Goal: Use online tool/utility: Utilize a website feature to perform a specific function

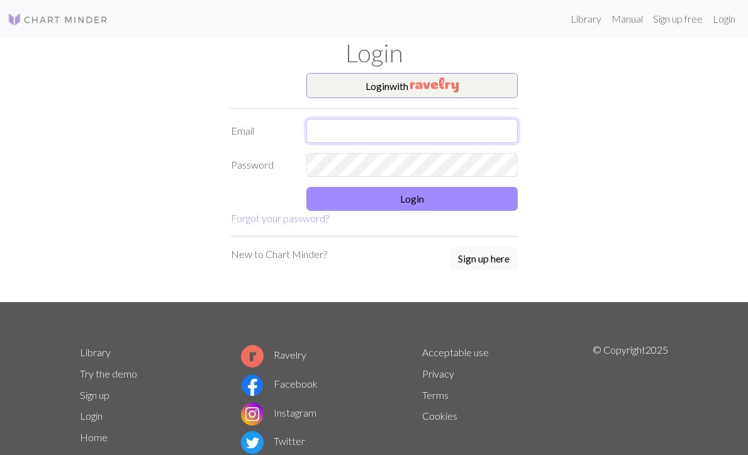
type input "[EMAIL_ADDRESS][DOMAIN_NAME]"
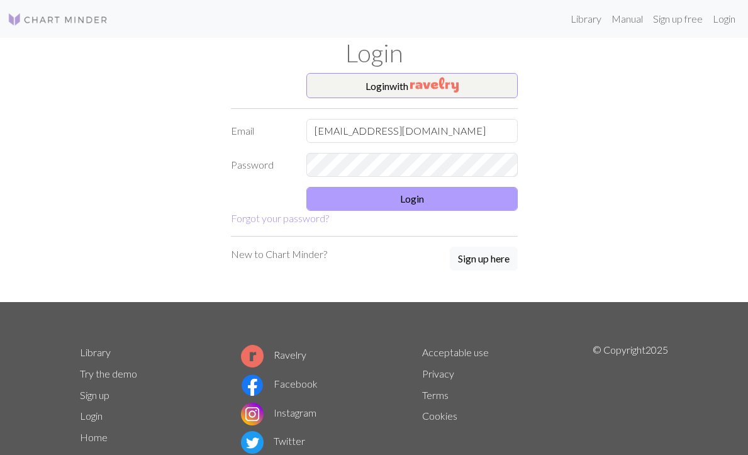
click at [359, 197] on button "Login" at bounding box center [411, 199] width 211 height 24
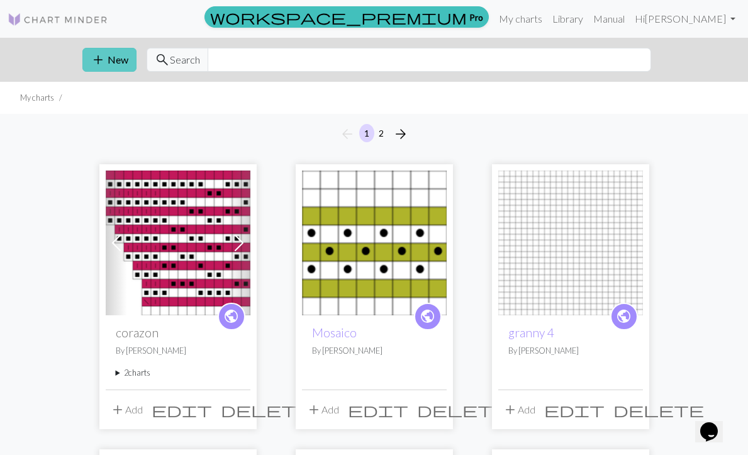
click at [115, 57] on button "add New" at bounding box center [109, 60] width 54 height 24
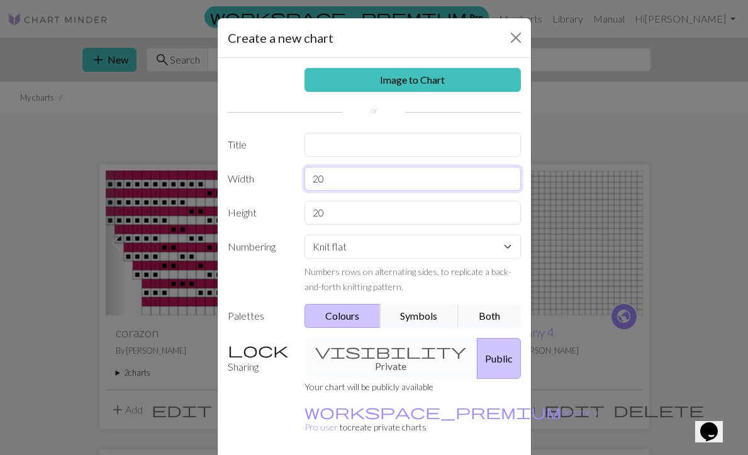
click at [344, 184] on input "20" at bounding box center [413, 179] width 216 height 24
type input "25"
click at [349, 210] on input "20" at bounding box center [413, 213] width 216 height 24
type input "2"
type input "17"
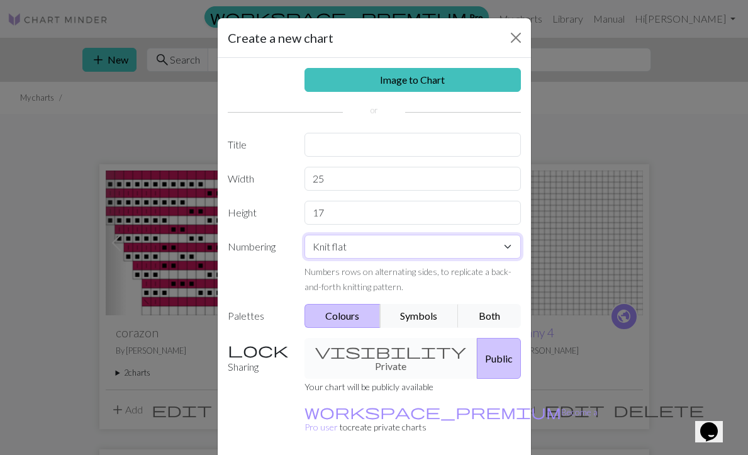
select select "round"
click at [486, 317] on button "Both" at bounding box center [489, 316] width 63 height 24
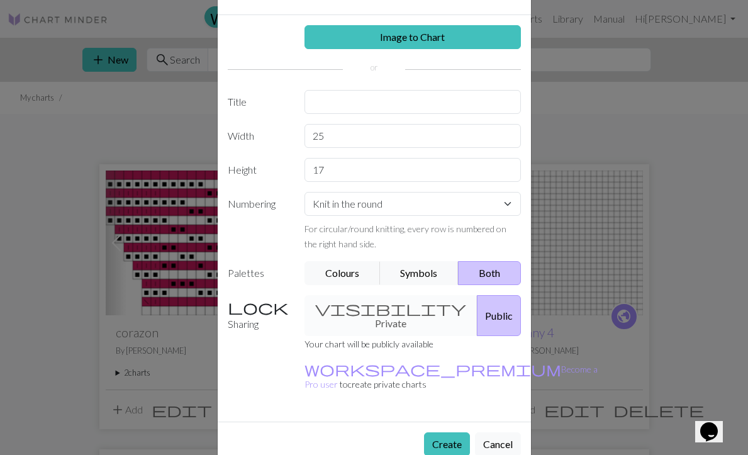
scroll to position [42, 0]
click at [451, 433] on button "Create" at bounding box center [447, 445] width 46 height 24
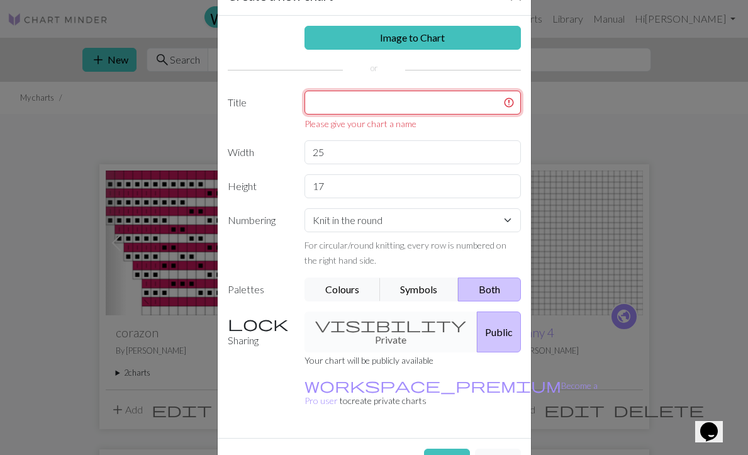
click at [351, 100] on input "text" at bounding box center [413, 103] width 216 height 24
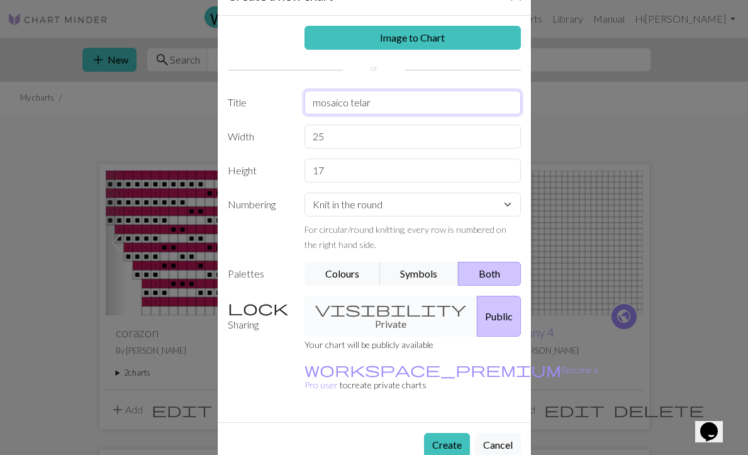
type input "mosaico telar"
click at [455, 433] on button "Create" at bounding box center [447, 445] width 46 height 24
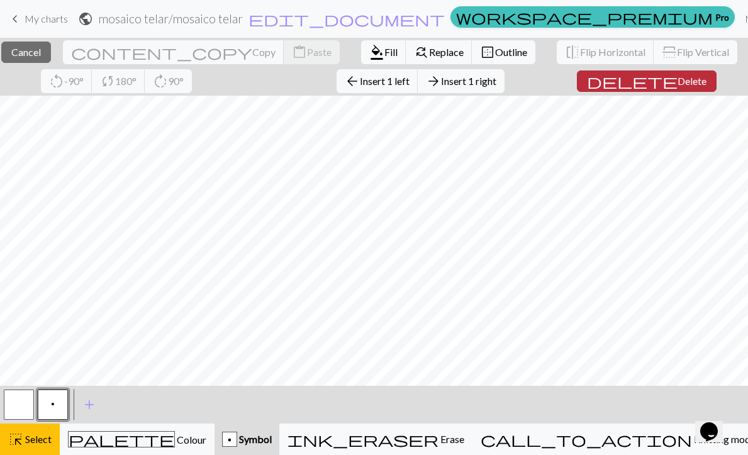
click at [649, 86] on button "delete Delete" at bounding box center [647, 80] width 140 height 21
click at [41, 47] on span "Cancel" at bounding box center [26, 52] width 30 height 12
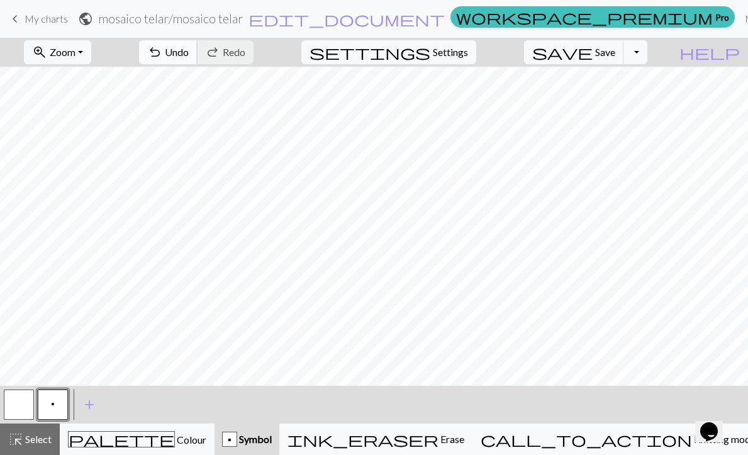
click at [189, 49] on span "Undo" at bounding box center [177, 52] width 24 height 12
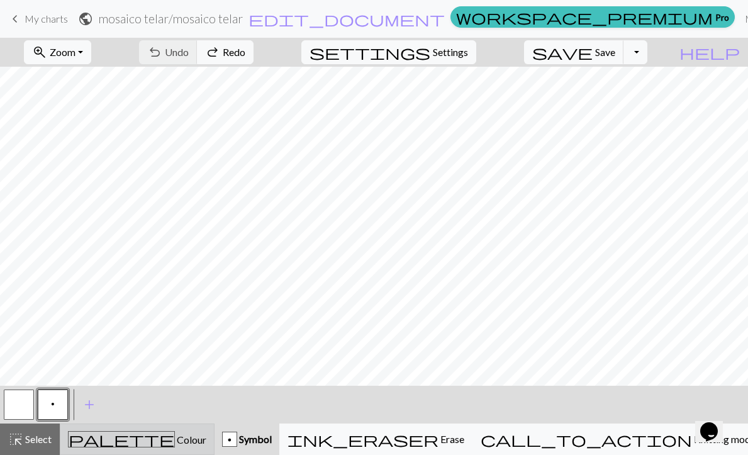
click at [125, 434] on span "palette" at bounding box center [122, 439] width 106 height 18
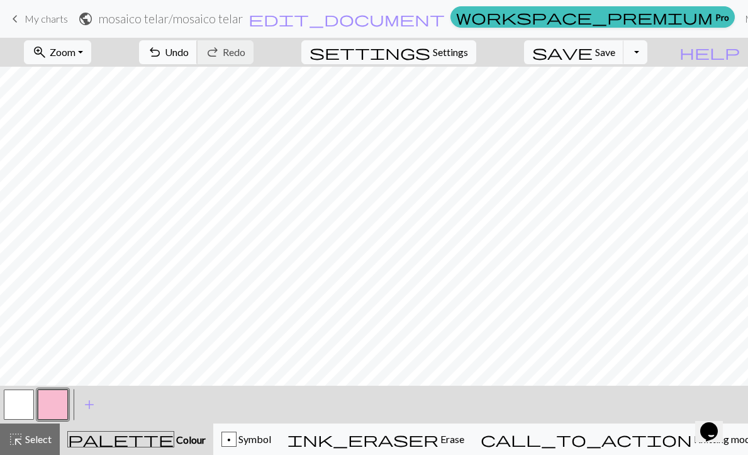
click at [198, 43] on button "undo Undo Undo" at bounding box center [168, 52] width 59 height 24
click at [198, 45] on button "undo Undo Undo" at bounding box center [168, 52] width 59 height 24
click at [237, 445] on div "p" at bounding box center [229, 439] width 15 height 15
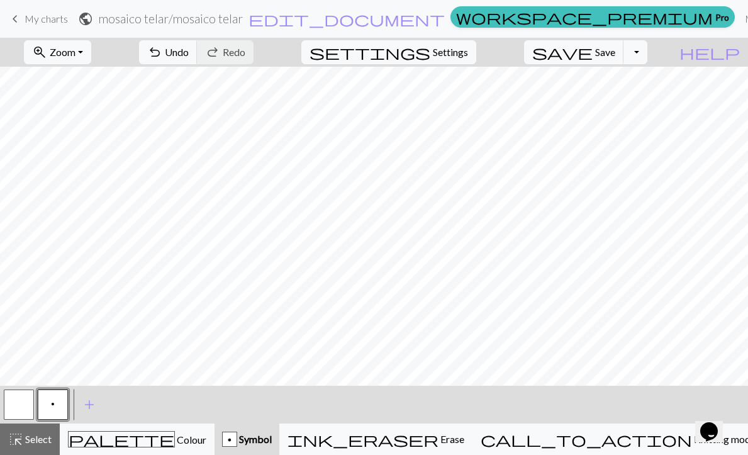
click at [272, 445] on div "p Symbol" at bounding box center [247, 439] width 50 height 15
click at [55, 407] on button "p" at bounding box center [53, 405] width 30 height 30
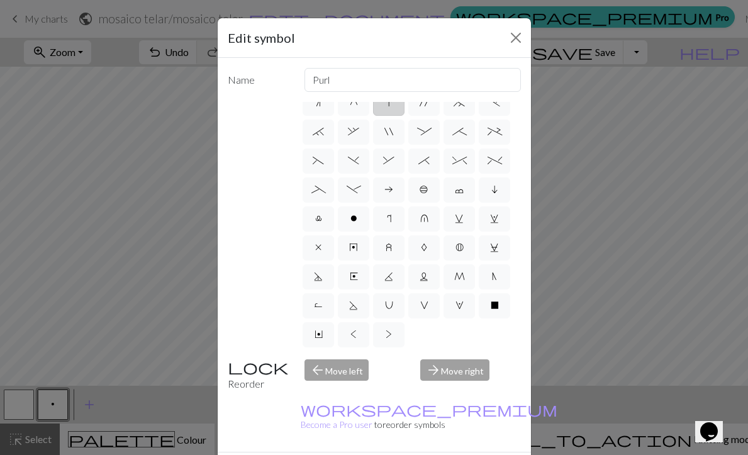
scroll to position [158, 0]
click at [347, 215] on label "o" at bounding box center [353, 218] width 31 height 25
click at [351, 369] on input "o" at bounding box center [355, 373] width 8 height 8
radio input "true"
type input "purl"
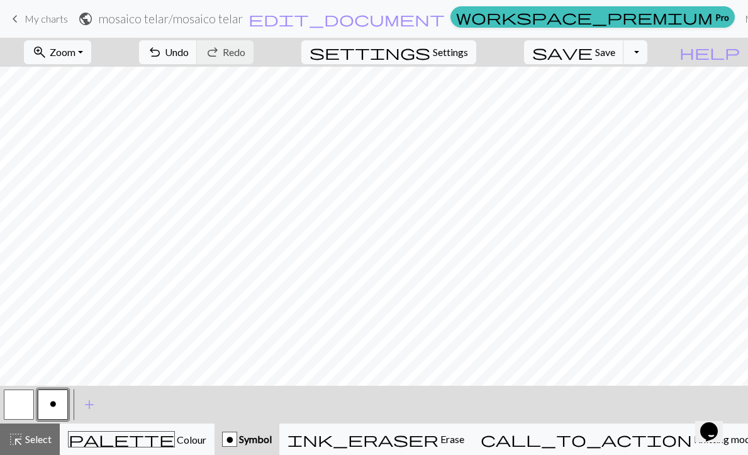
scroll to position [0, 0]
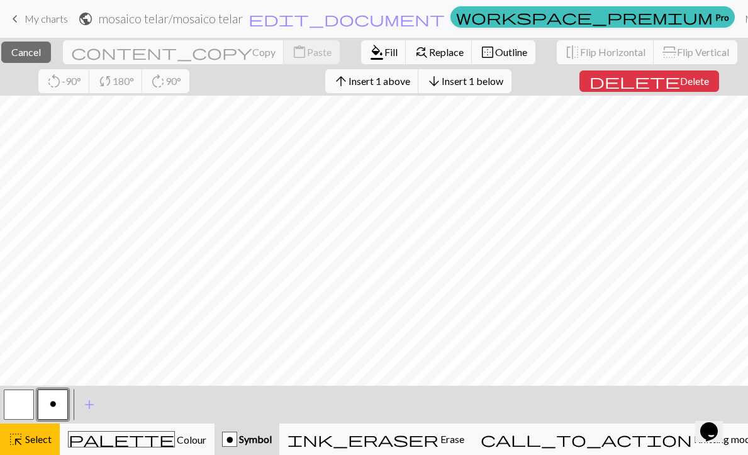
click at [512, 91] on button "arrow_downward Insert 1 below" at bounding box center [465, 81] width 93 height 24
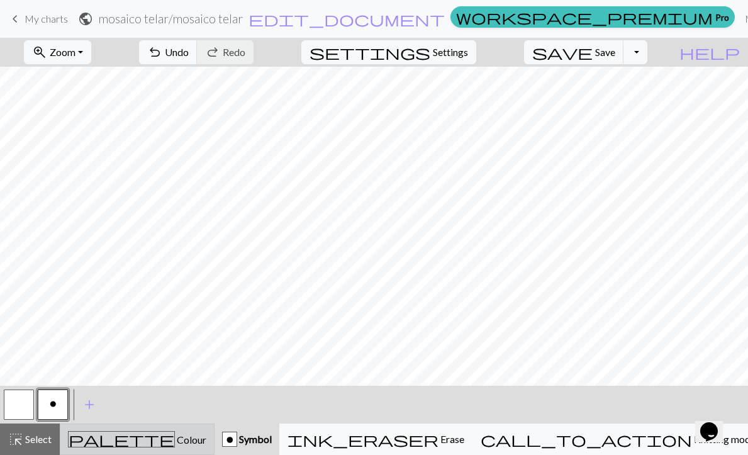
click at [123, 437] on span "palette" at bounding box center [122, 439] width 106 height 18
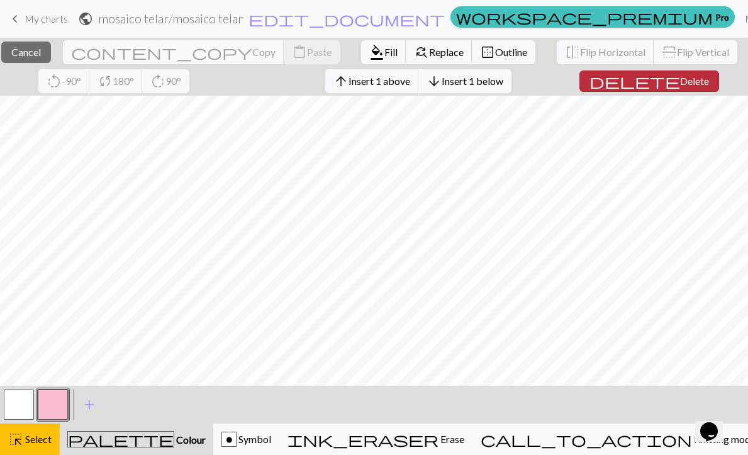
click at [685, 76] on span "Delete" at bounding box center [694, 81] width 29 height 12
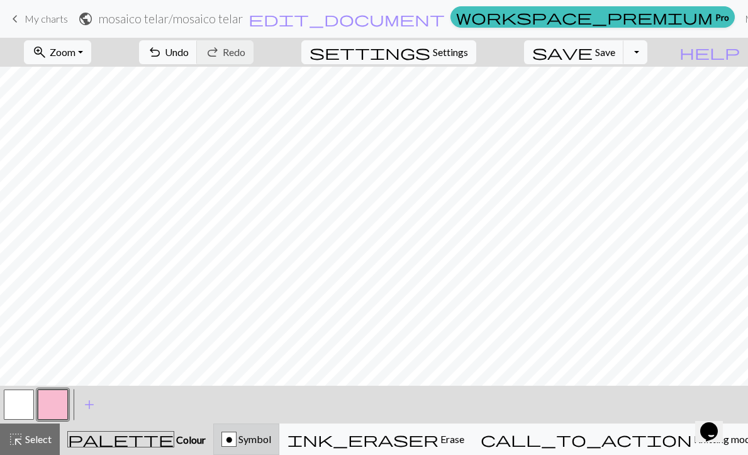
click at [236, 437] on div "o" at bounding box center [229, 439] width 14 height 15
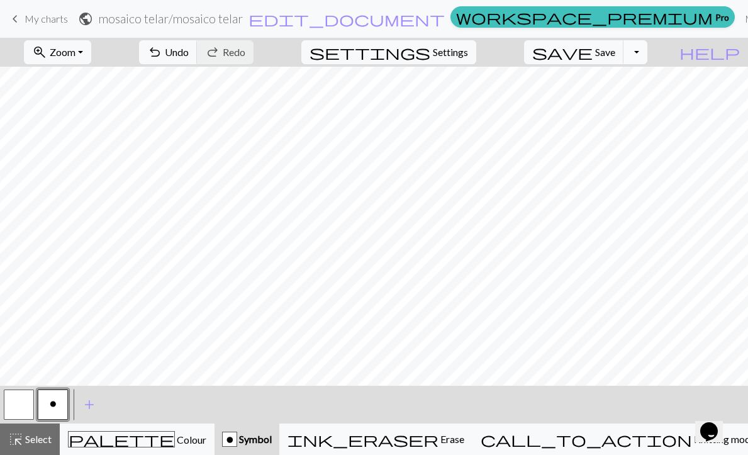
click at [648, 52] on button "Toggle Dropdown" at bounding box center [636, 52] width 24 height 24
click at [634, 103] on button "save_alt Download" at bounding box center [543, 100] width 208 height 20
click at [648, 57] on button "Toggle Dropdown" at bounding box center [636, 52] width 24 height 24
click at [627, 100] on button "save_alt Download" at bounding box center [543, 100] width 208 height 20
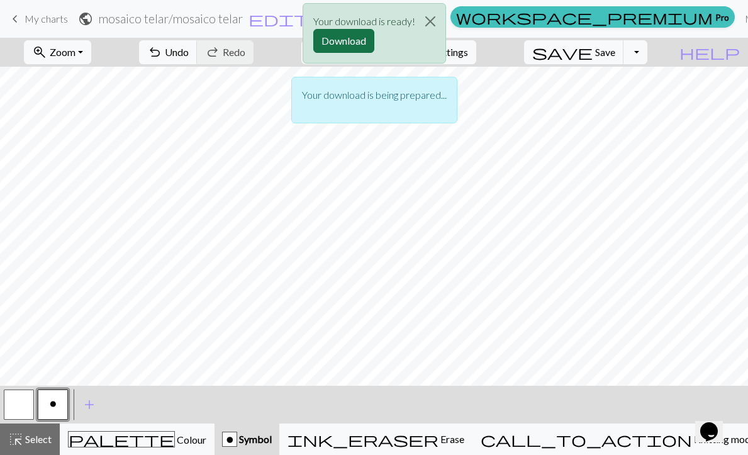
click at [354, 45] on button "Download" at bounding box center [343, 41] width 61 height 24
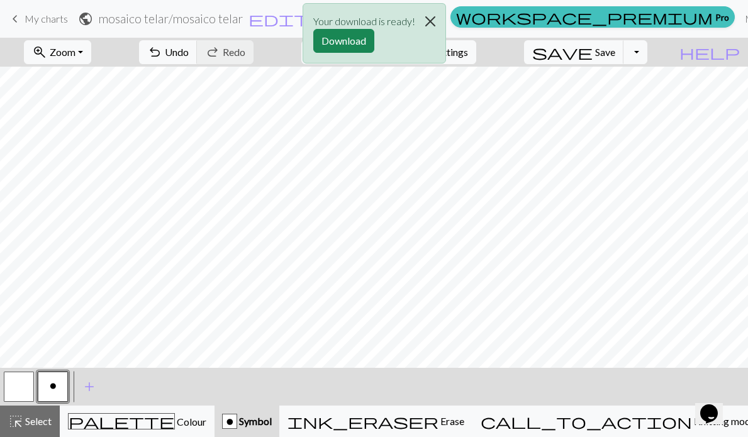
click at [429, 17] on button "Close" at bounding box center [430, 21] width 30 height 35
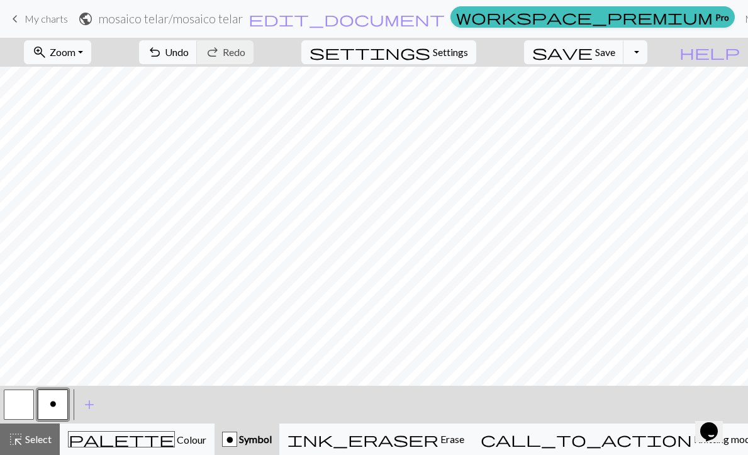
click at [50, 18] on span "My charts" at bounding box center [46, 19] width 43 height 12
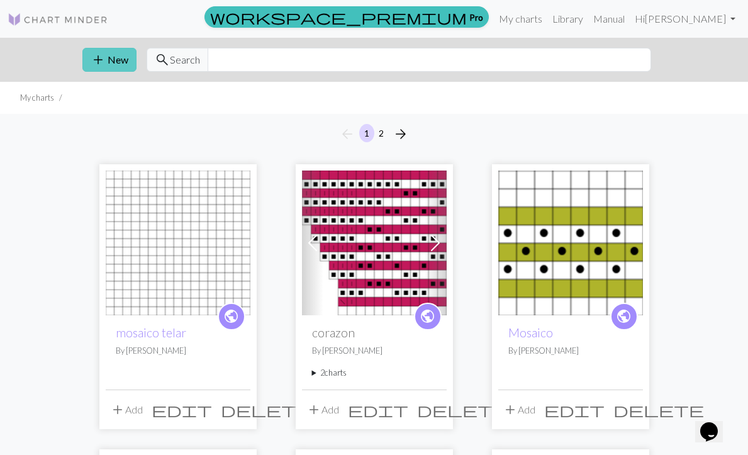
click at [122, 59] on button "add New" at bounding box center [109, 60] width 54 height 24
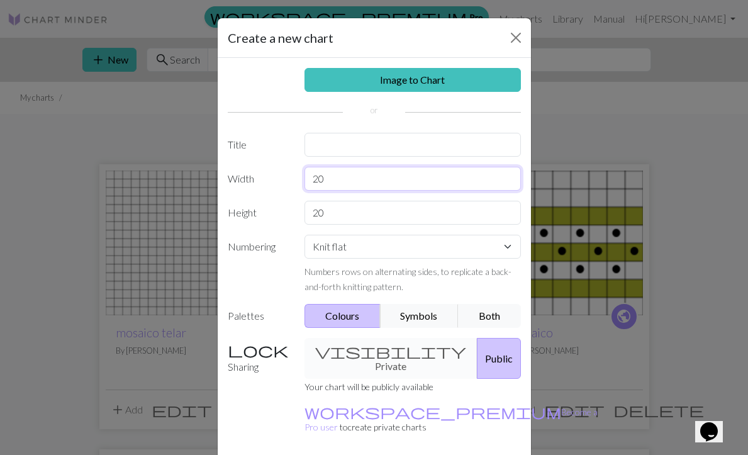
click at [336, 179] on input "20" at bounding box center [413, 179] width 216 height 24
type input "25"
click at [337, 212] on input "20" at bounding box center [413, 213] width 216 height 24
type input "2"
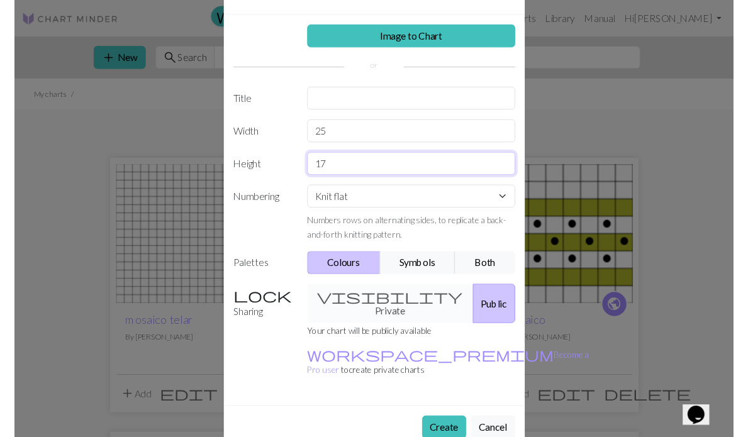
scroll to position [42, 0]
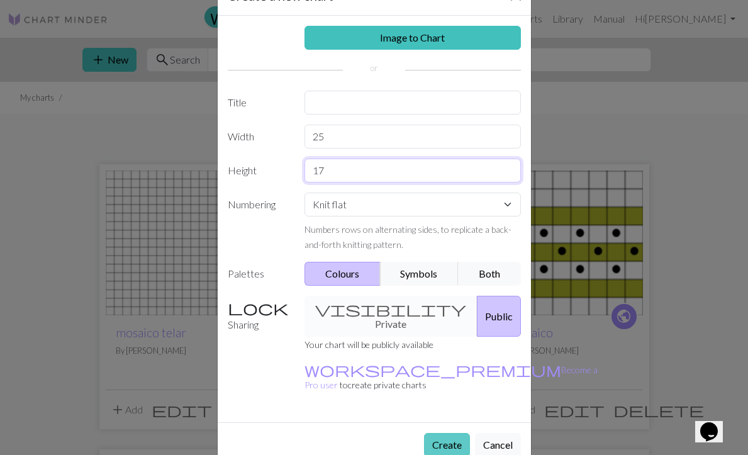
type input "17"
click at [449, 433] on button "Create" at bounding box center [447, 445] width 46 height 24
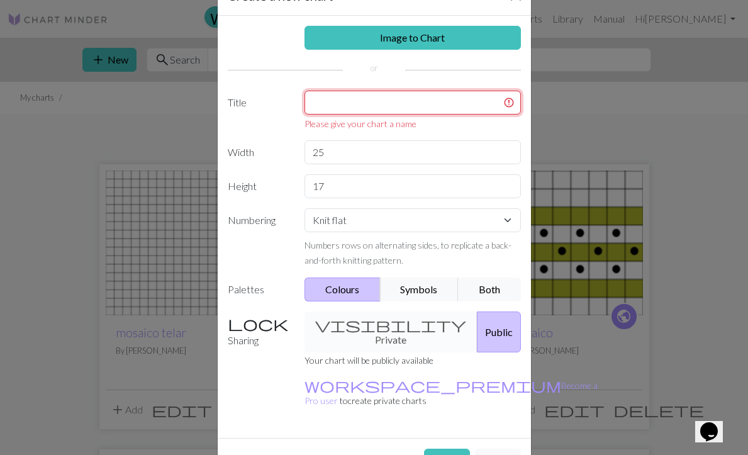
click at [386, 101] on input "text" at bounding box center [413, 103] width 216 height 24
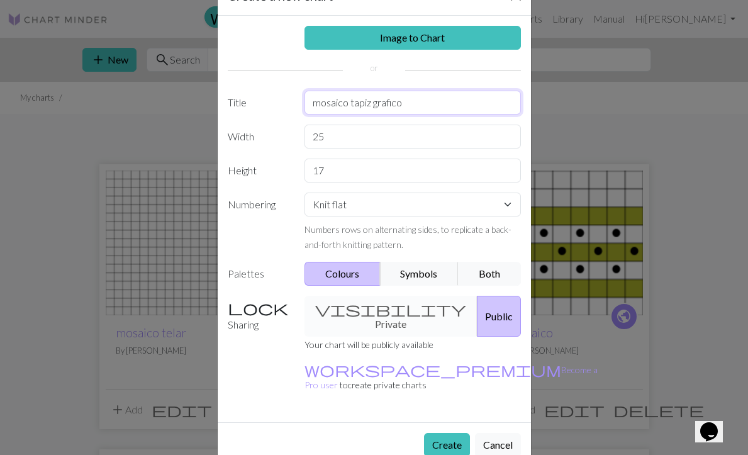
type input "mosaico tapiz grafico"
click at [458, 433] on button "Create" at bounding box center [447, 445] width 46 height 24
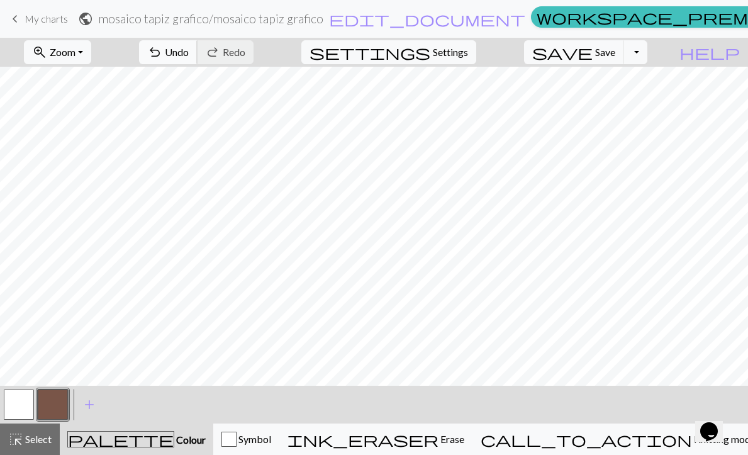
click at [189, 52] on span "Undo" at bounding box center [177, 52] width 24 height 12
click at [24, 398] on button "button" at bounding box center [19, 405] width 30 height 30
click at [59, 402] on button "button" at bounding box center [53, 405] width 30 height 30
click at [59, 398] on button "button" at bounding box center [53, 405] width 30 height 30
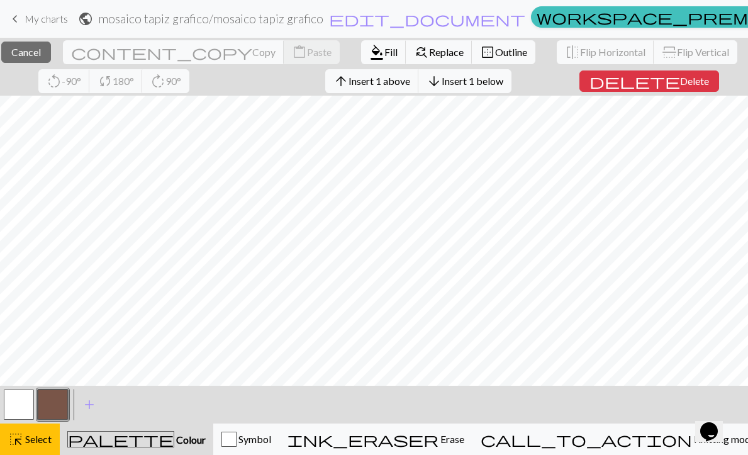
click at [57, 407] on button "button" at bounding box center [53, 405] width 30 height 30
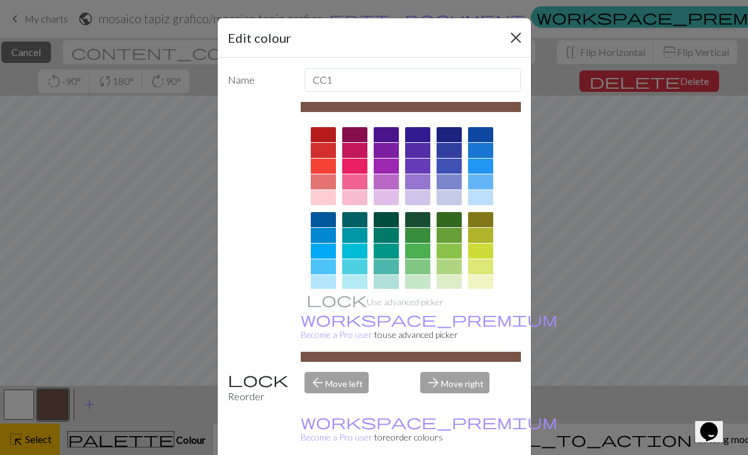
click at [517, 35] on button "Close" at bounding box center [516, 38] width 20 height 20
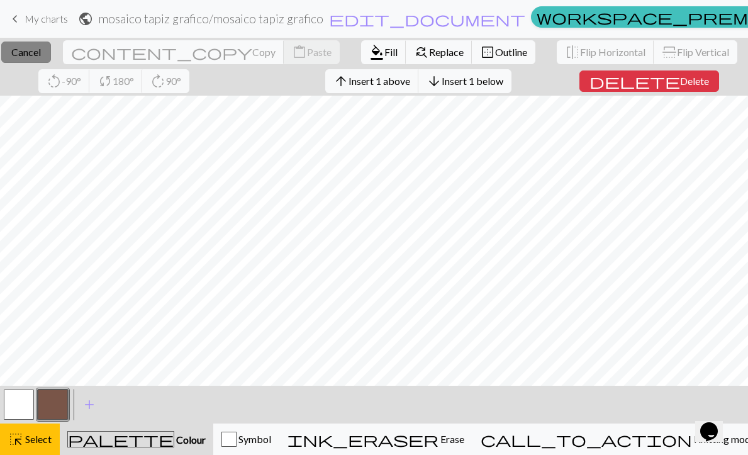
click at [41, 52] on span "Cancel" at bounding box center [26, 52] width 30 height 12
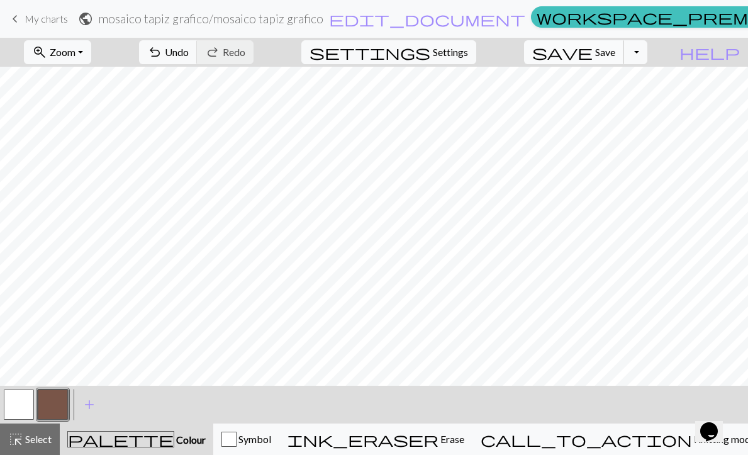
click at [615, 57] on span "Save" at bounding box center [605, 52] width 20 height 12
click at [648, 57] on button "Toggle Dropdown" at bounding box center [636, 52] width 24 height 24
click at [625, 101] on button "save_alt Download" at bounding box center [543, 100] width 208 height 20
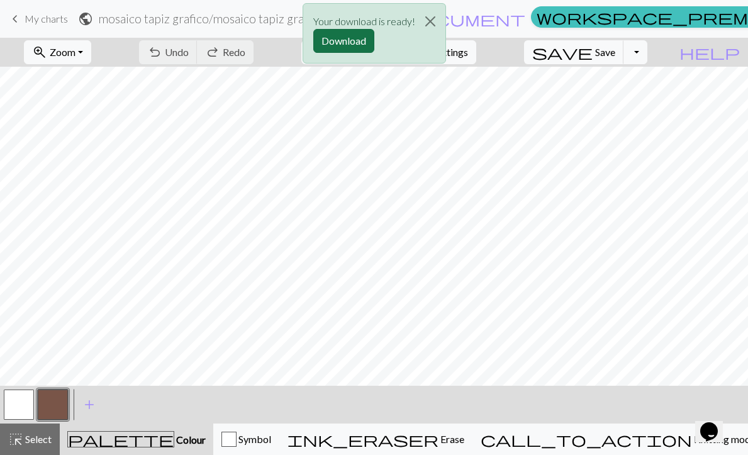
click at [363, 38] on button "Download" at bounding box center [343, 41] width 61 height 24
